Goal: Information Seeking & Learning: Learn about a topic

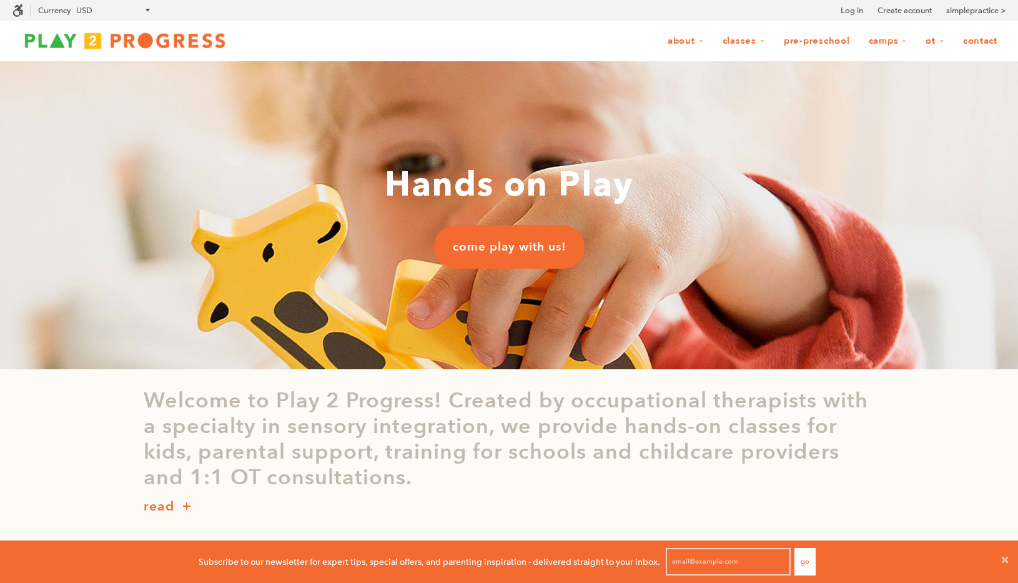
scroll to position [1, 1]
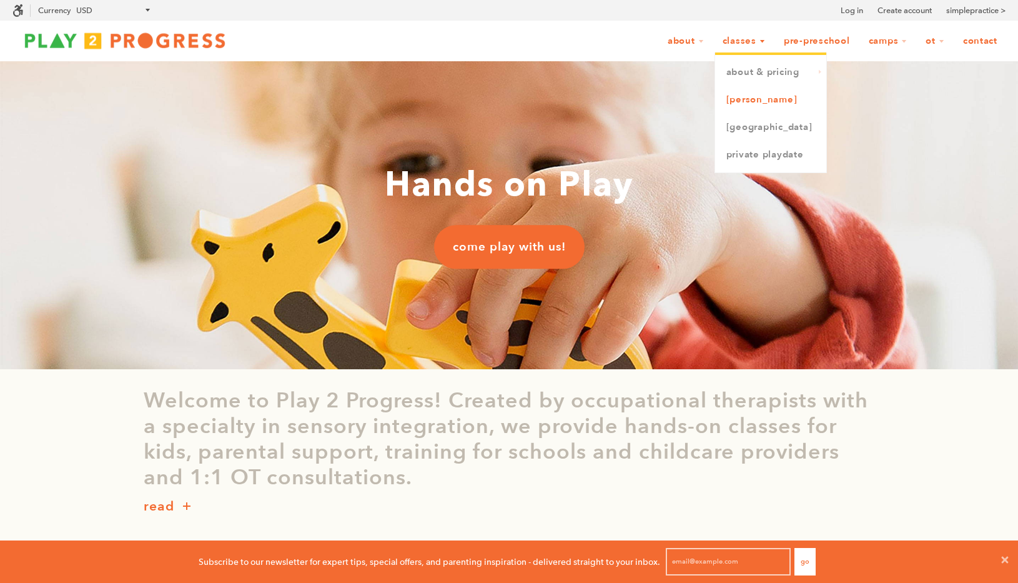
click at [753, 99] on link "[PERSON_NAME]" at bounding box center [770, 99] width 111 height 27
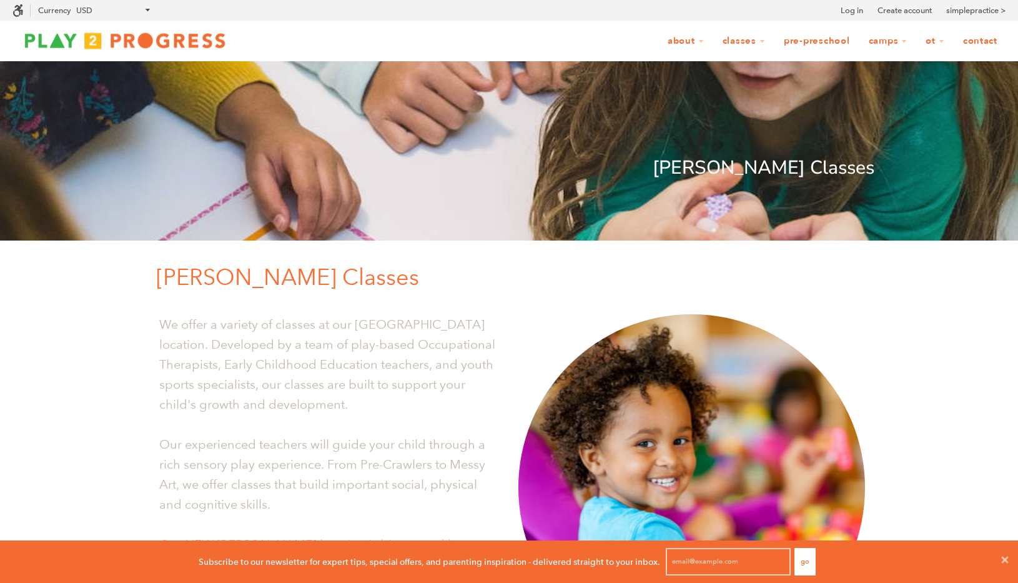
scroll to position [783, 0]
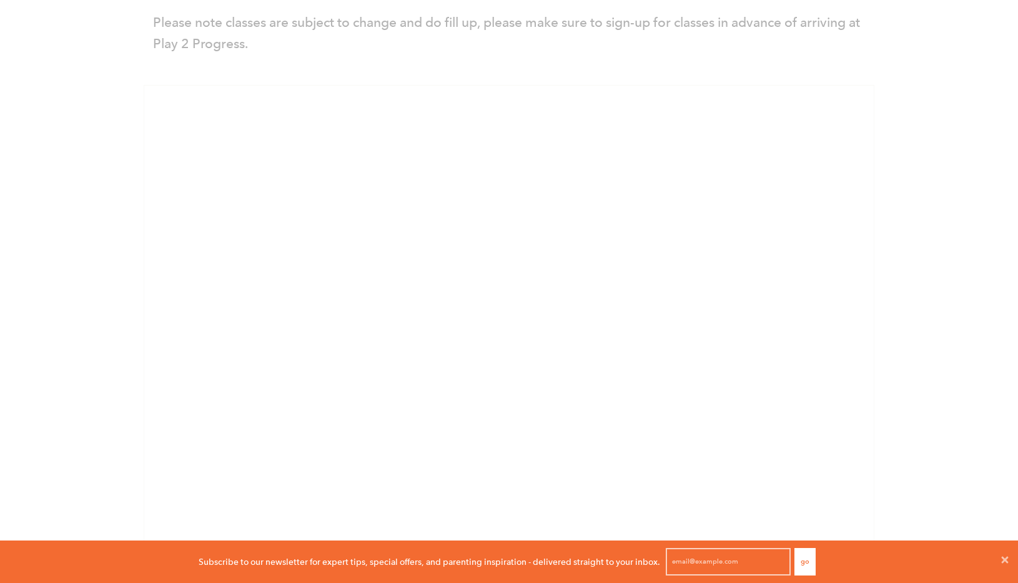
click at [808, 39] on p "Please note classes are subject to change and do fill up, please make sure to s…" at bounding box center [509, 33] width 712 height 42
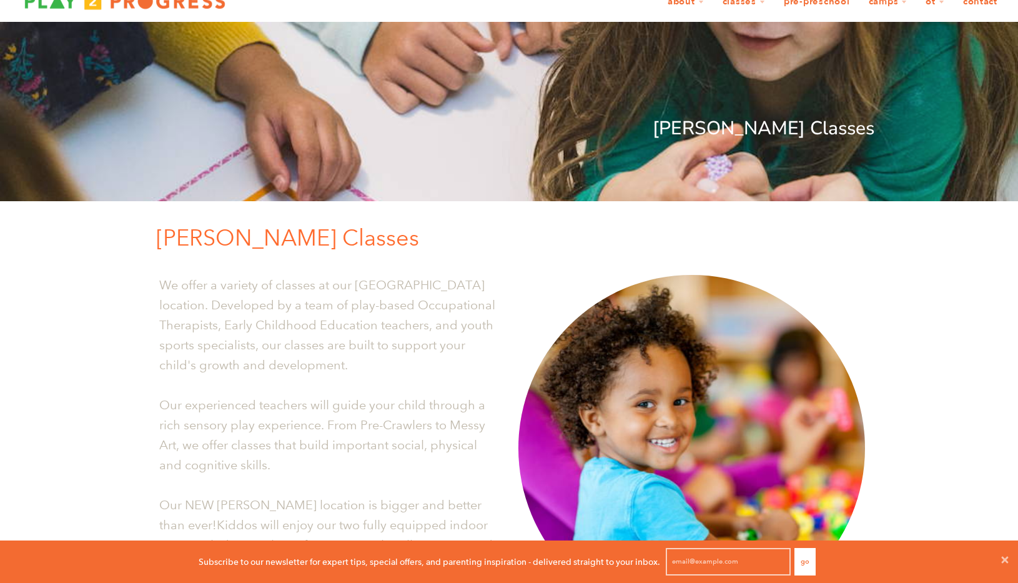
scroll to position [0, 0]
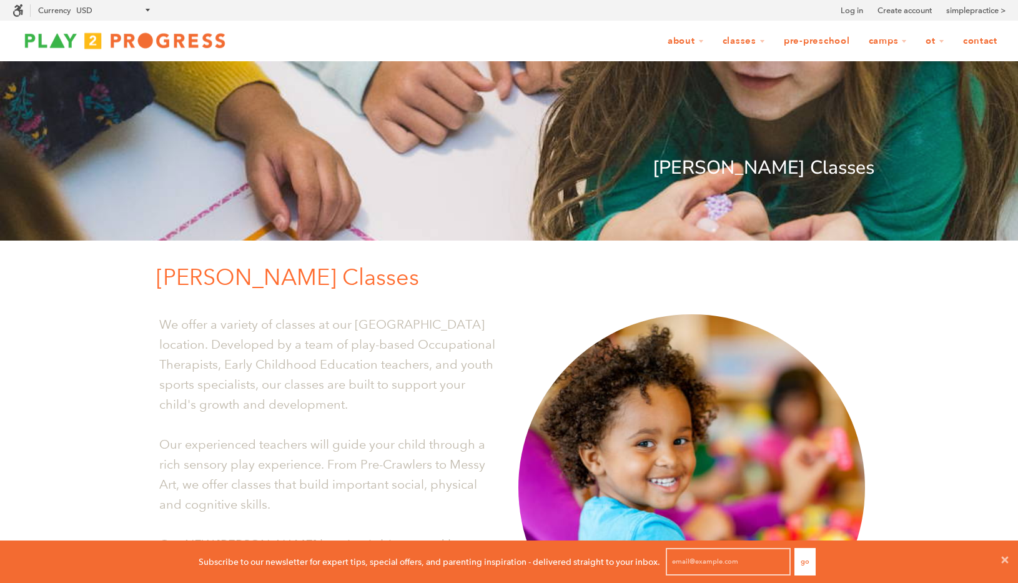
click at [817, 44] on link "Pre-Preschool" at bounding box center [817, 41] width 82 height 24
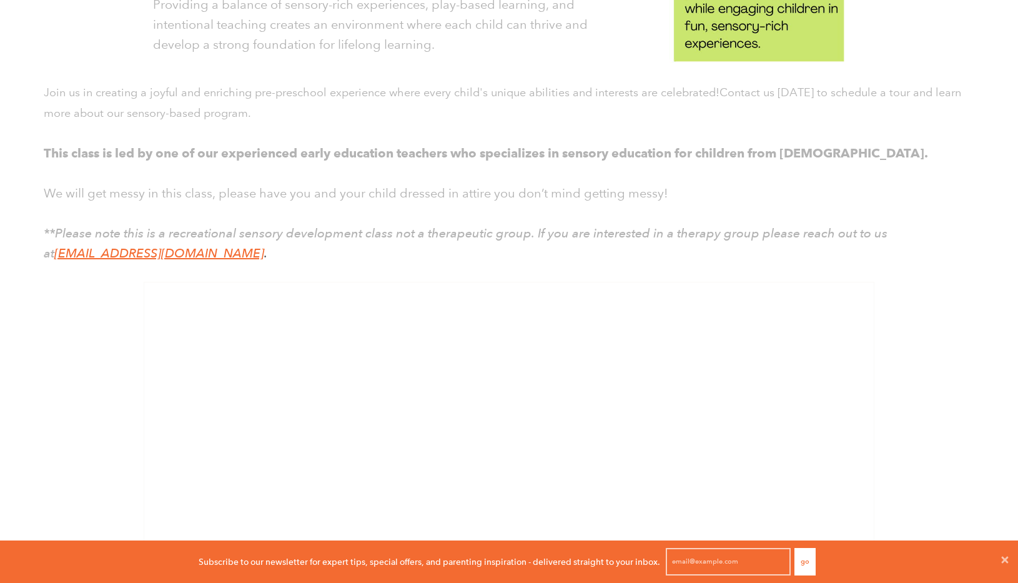
scroll to position [1689, 0]
